Goal: Task Accomplishment & Management: Use online tool/utility

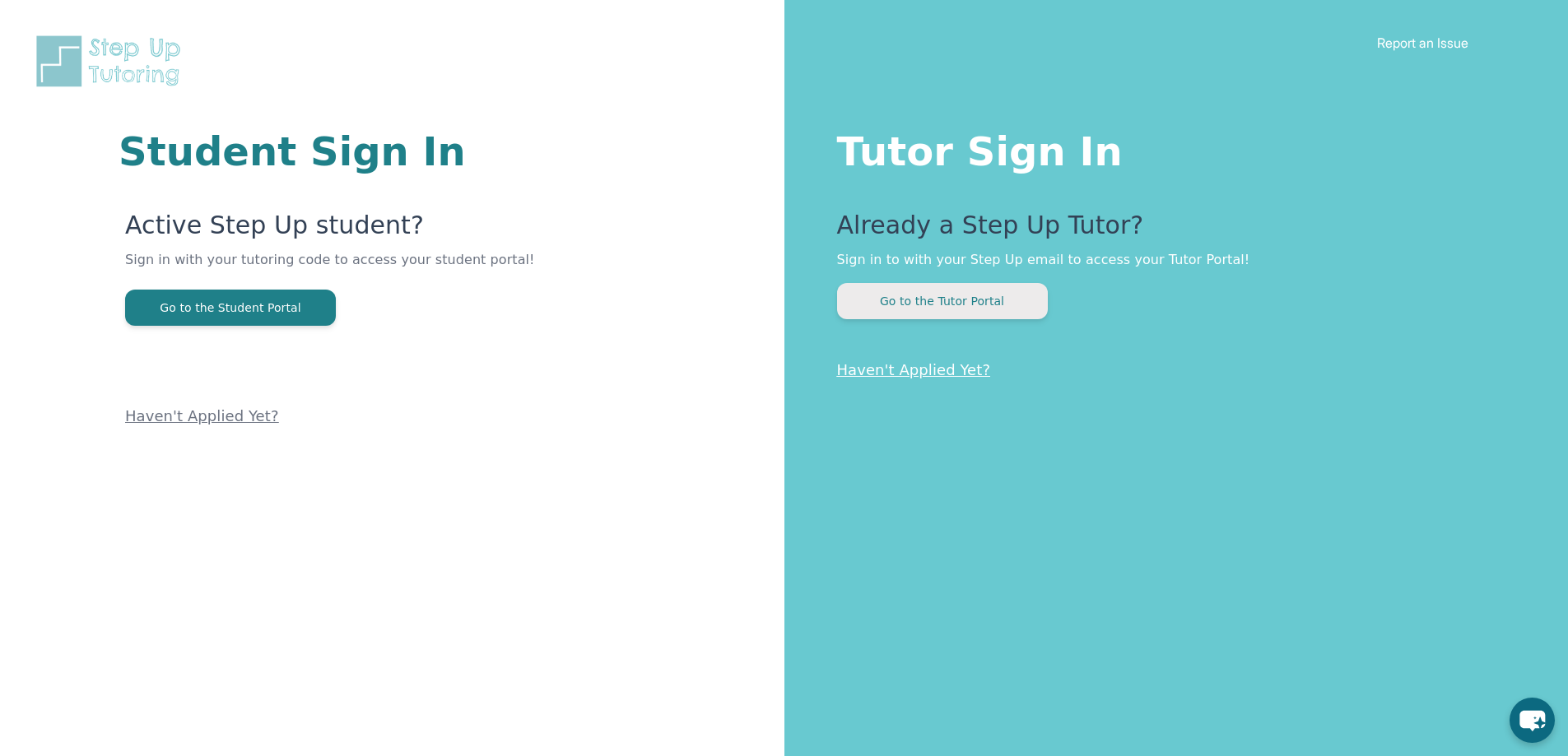
click at [954, 302] on button "Go to the Tutor Portal" at bounding box center [942, 302] width 211 height 36
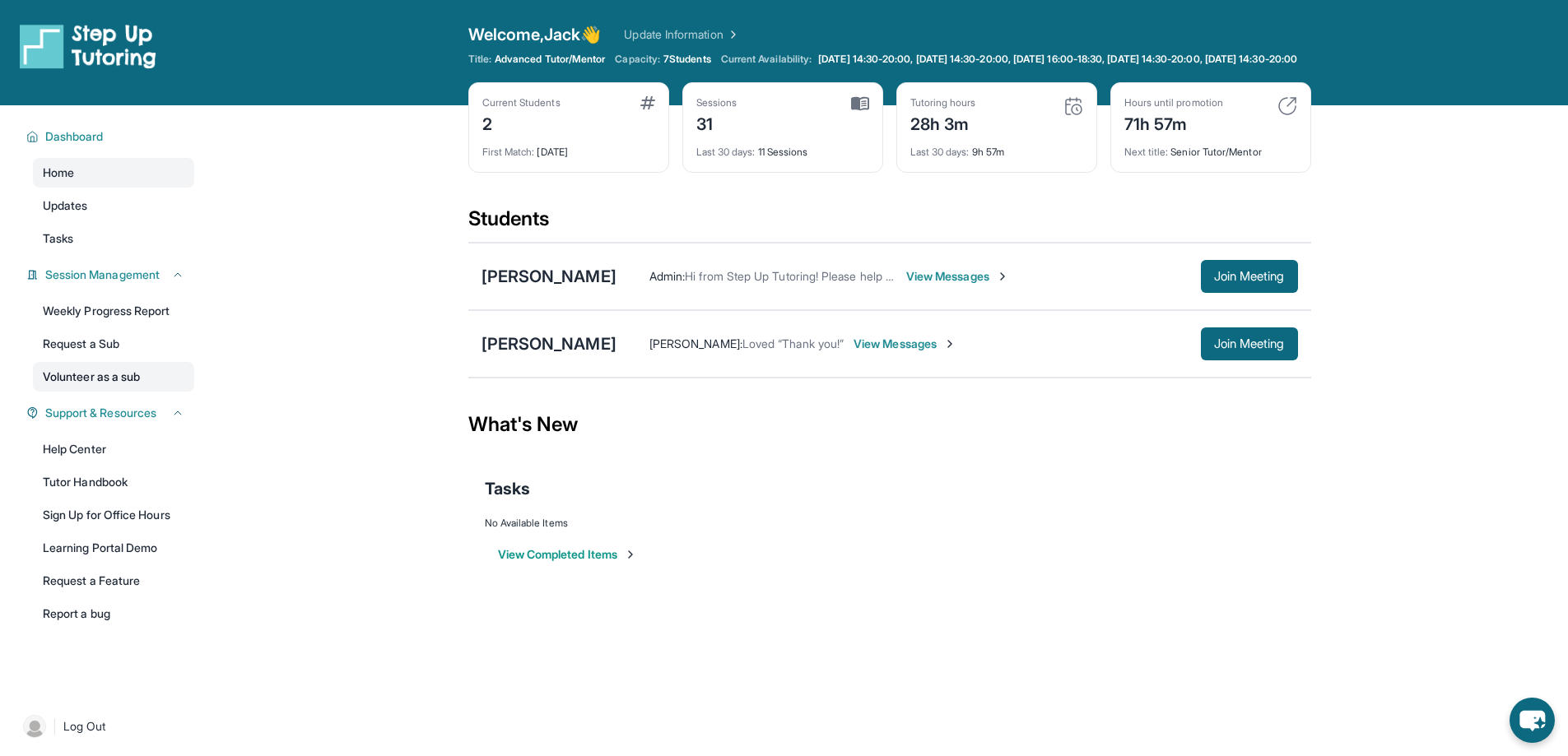
click at [92, 392] on link "Volunteer as a sub" at bounding box center [113, 377] width 161 height 30
click at [1214, 349] on span "Join Meeting" at bounding box center [1250, 344] width 71 height 10
